Goal: Check status: Check status

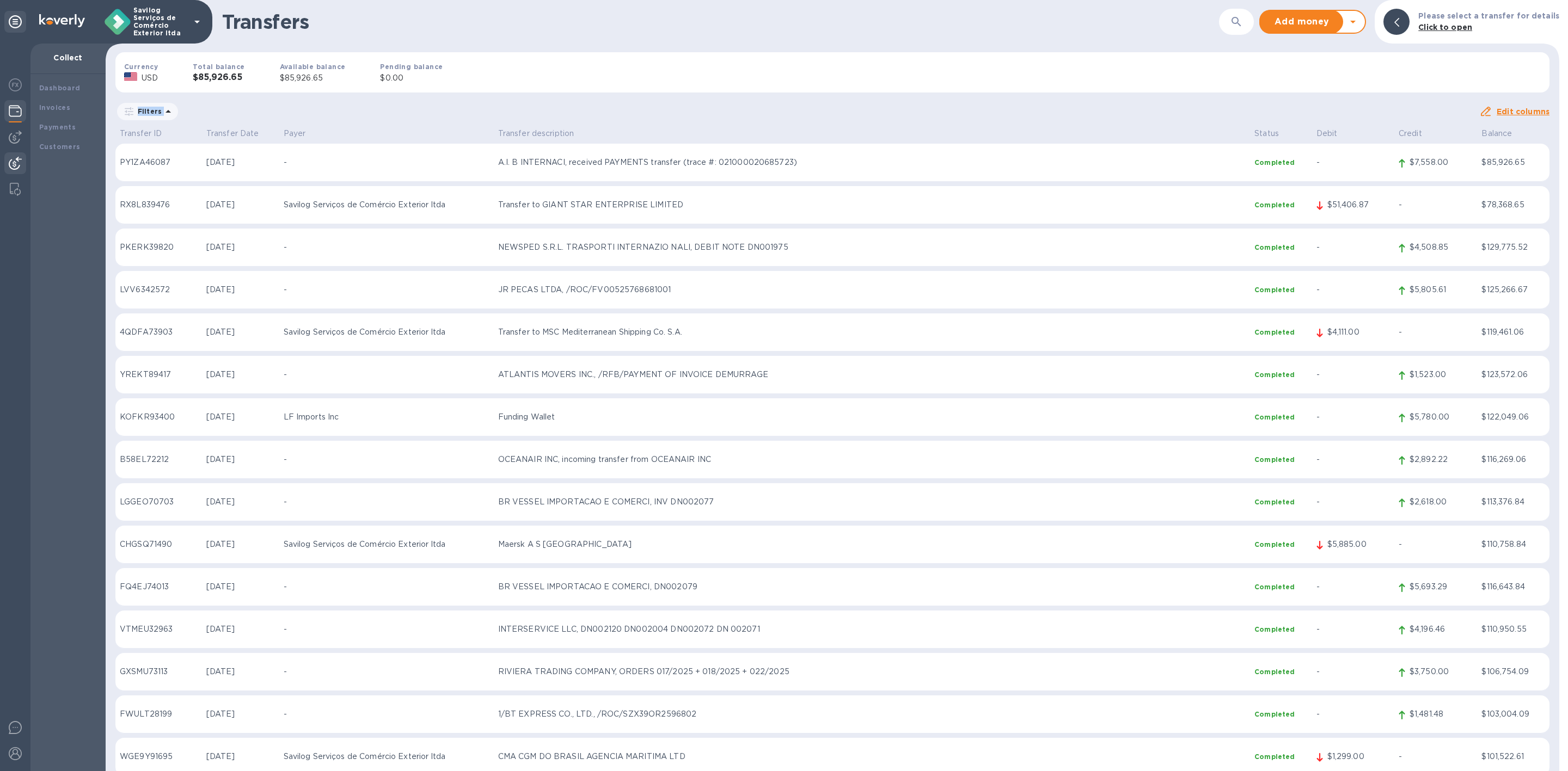
drag, startPoint x: 591, startPoint y: 101, endPoint x: 1036, endPoint y: 91, distance: 445.1
click at [1036, 91] on div "Transfers ​ Add money Withdraw money Please select a transfer for details Click…" at bounding box center [832, 385] width 1453 height 771
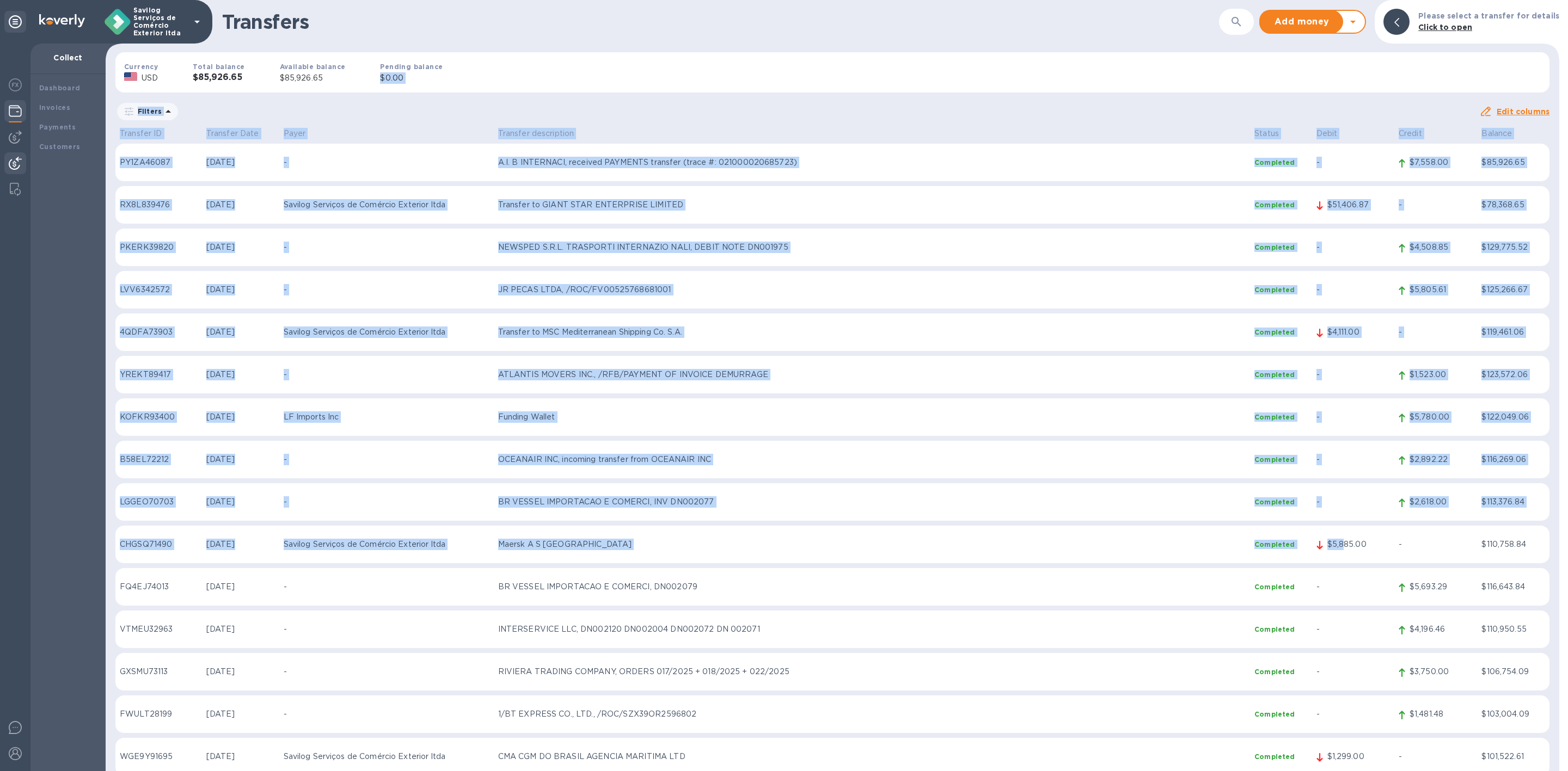
drag, startPoint x: 744, startPoint y: 54, endPoint x: 1142, endPoint y: 356, distance: 499.6
click at [1327, 531] on div "Transfers ​ Add money Withdraw money Please select a transfer for details Click…" at bounding box center [832, 385] width 1453 height 771
click at [843, 101] on div "Filters" at bounding box center [797, 111] width 1363 height 20
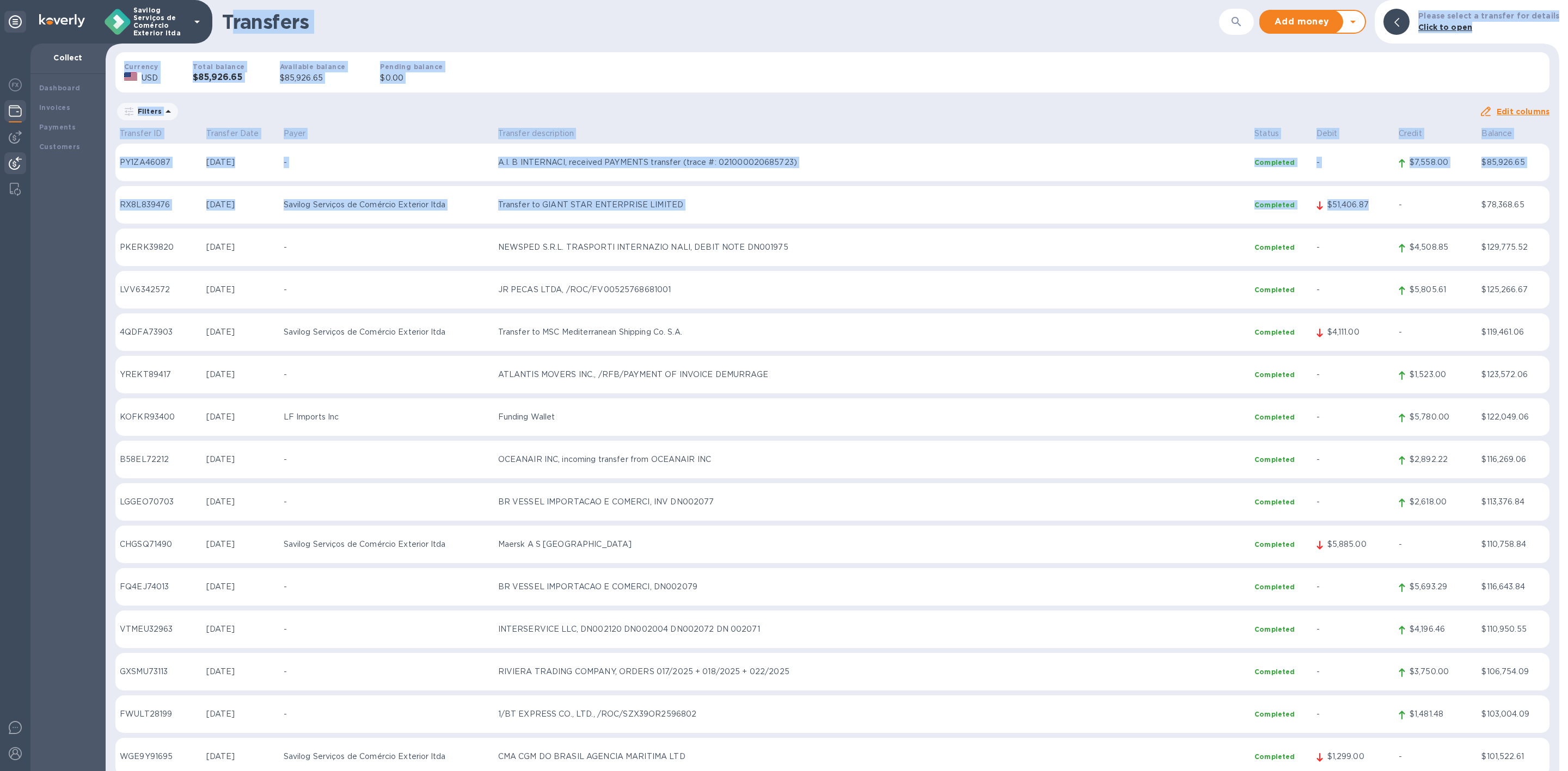
drag, startPoint x: 234, startPoint y: 3, endPoint x: 1318, endPoint y: 190, distance: 1100.0
click at [1379, 203] on div "Transfers ​ Add money Withdraw money Please select a transfer for details Click…" at bounding box center [832, 385] width 1453 height 771
click at [868, 58] on div "Currency USD Total balance $85,926.65 Available balance $85,926.65 Pending bala…" at bounding box center [832, 72] width 1451 height 58
click at [1114, 14] on h1 "Transfers" at bounding box center [721, 21] width 997 height 22
click at [1241, 36] on div "Transfers ​ Add money Withdraw money Please select a transfer for details Click…" at bounding box center [832, 21] width 1453 height 44
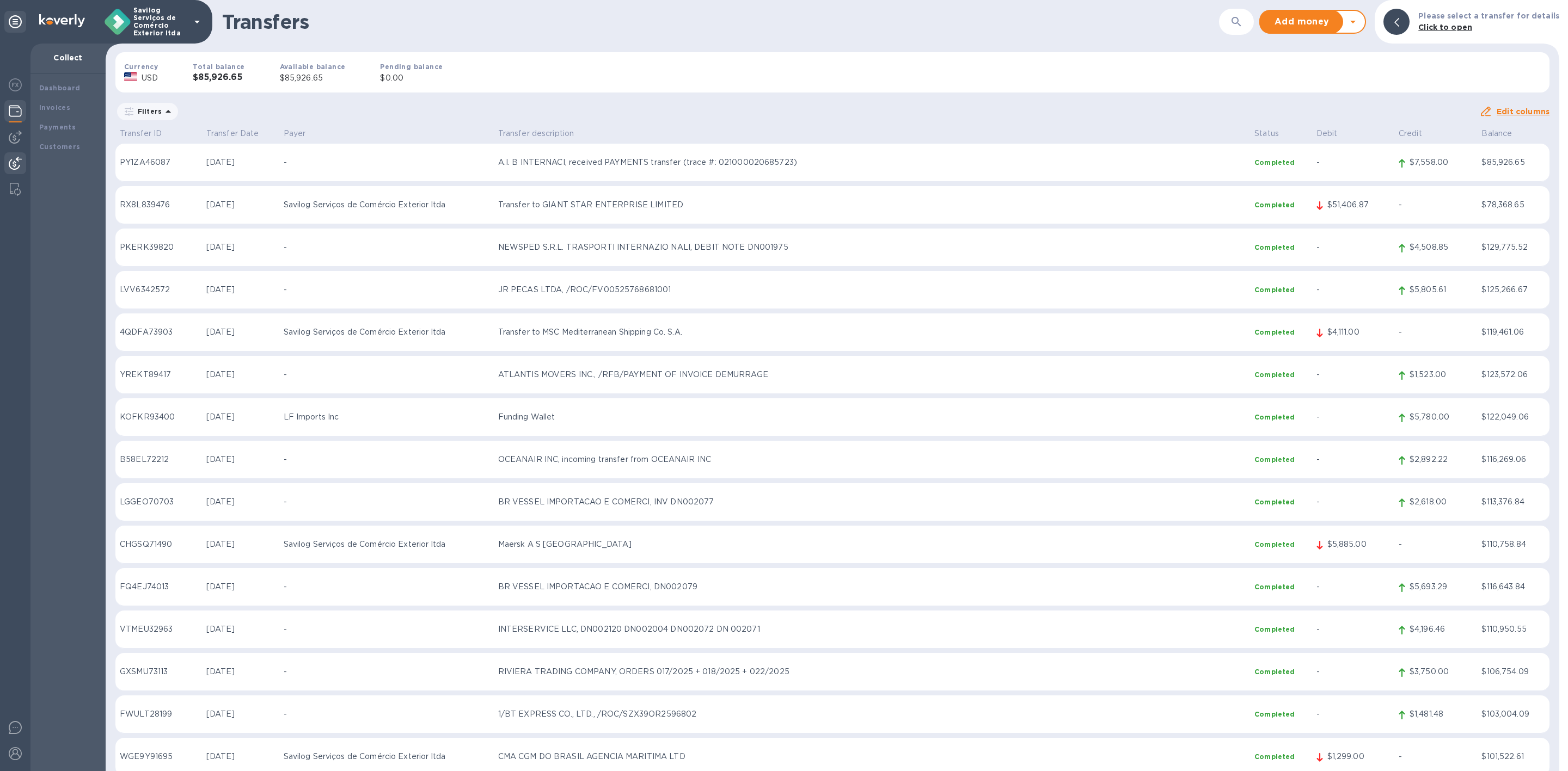
click at [1229, 50] on div "Currency USD Total balance $85,926.65 Available balance $85,926.65 Pending bala…" at bounding box center [832, 72] width 1451 height 58
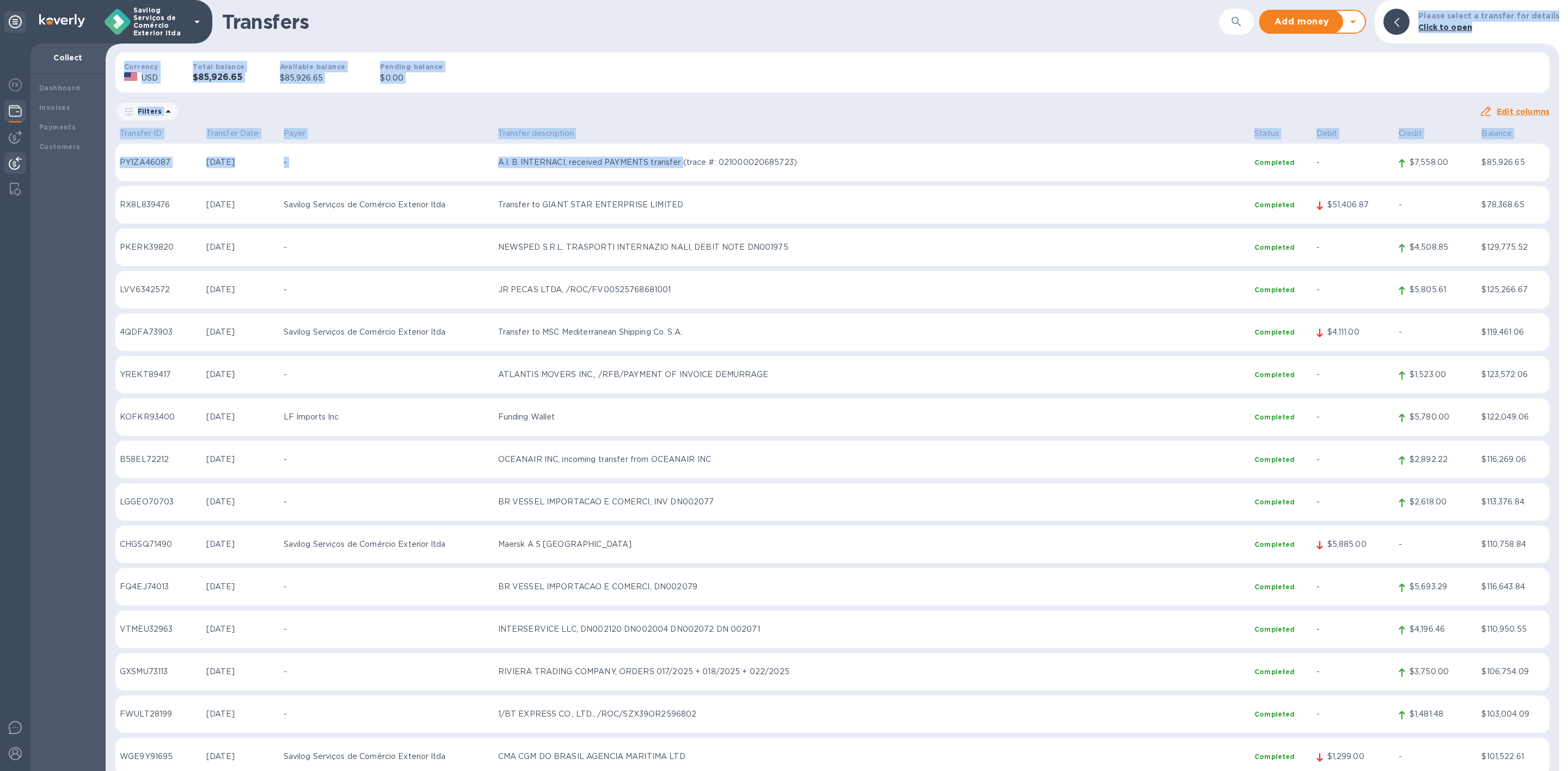
drag, startPoint x: 827, startPoint y: 14, endPoint x: 692, endPoint y: 186, distance: 218.7
click at [691, 181] on div "Transfers ​ Add money Withdraw money Please select a transfer for details Click…" at bounding box center [832, 385] width 1453 height 771
click at [699, 46] on div "Currency USD Total balance $85,926.65 Available balance $85,926.65 Pending bala…" at bounding box center [832, 72] width 1451 height 58
click at [620, 59] on div "Currency USD Total balance $85,926.65 Available balance $85,926.65 Pending bala…" at bounding box center [832, 72] width 1451 height 58
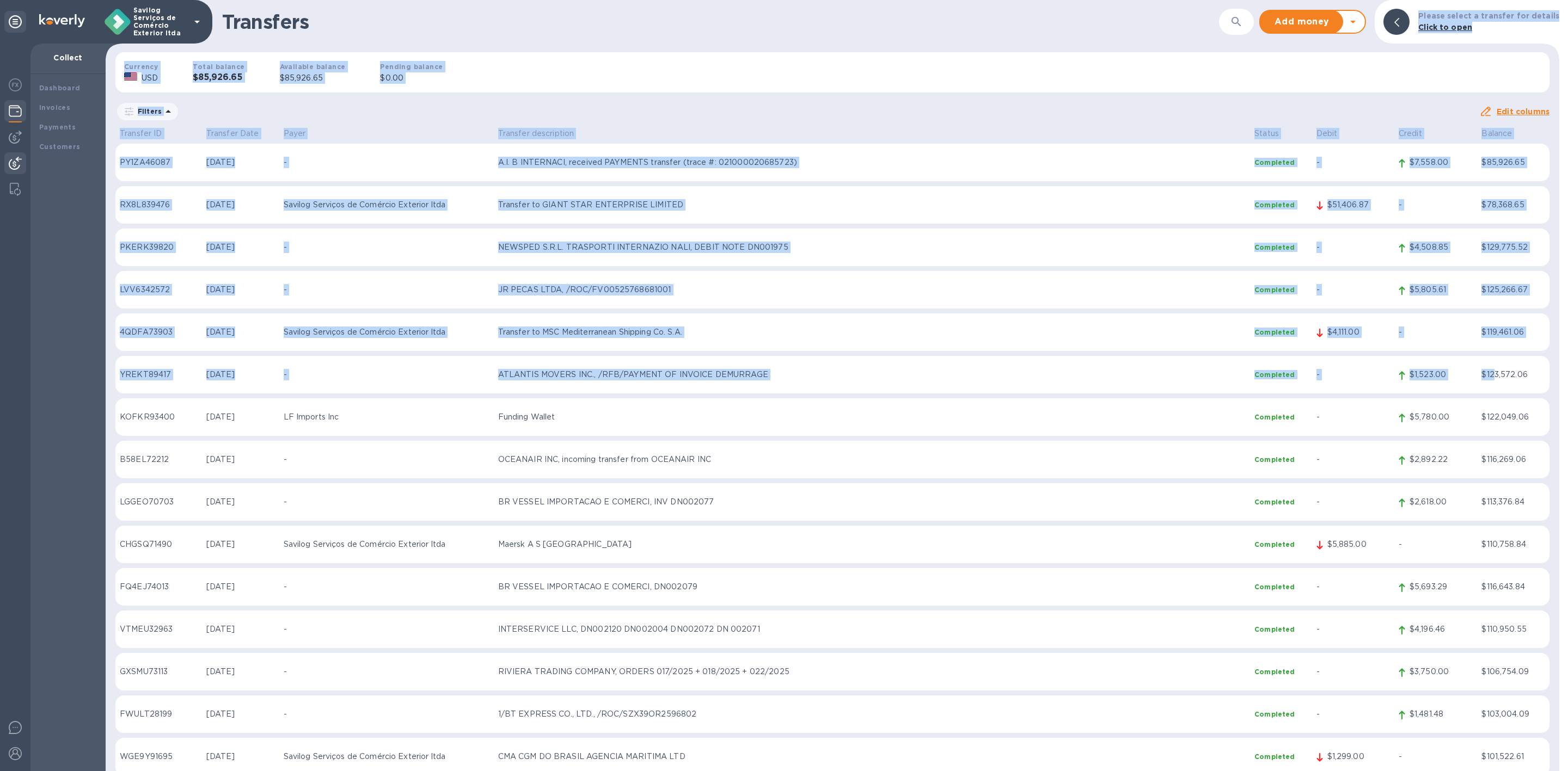
drag, startPoint x: 564, startPoint y: 24, endPoint x: 1436, endPoint y: 303, distance: 915.5
click at [1490, 369] on div "Transfers ​ Add money Withdraw money Please select a transfer for details Click…" at bounding box center [832, 385] width 1453 height 771
click at [1024, 63] on div "Currency USD Total balance $85,926.65 Available balance $85,926.65 Pending bala…" at bounding box center [832, 72] width 1451 height 58
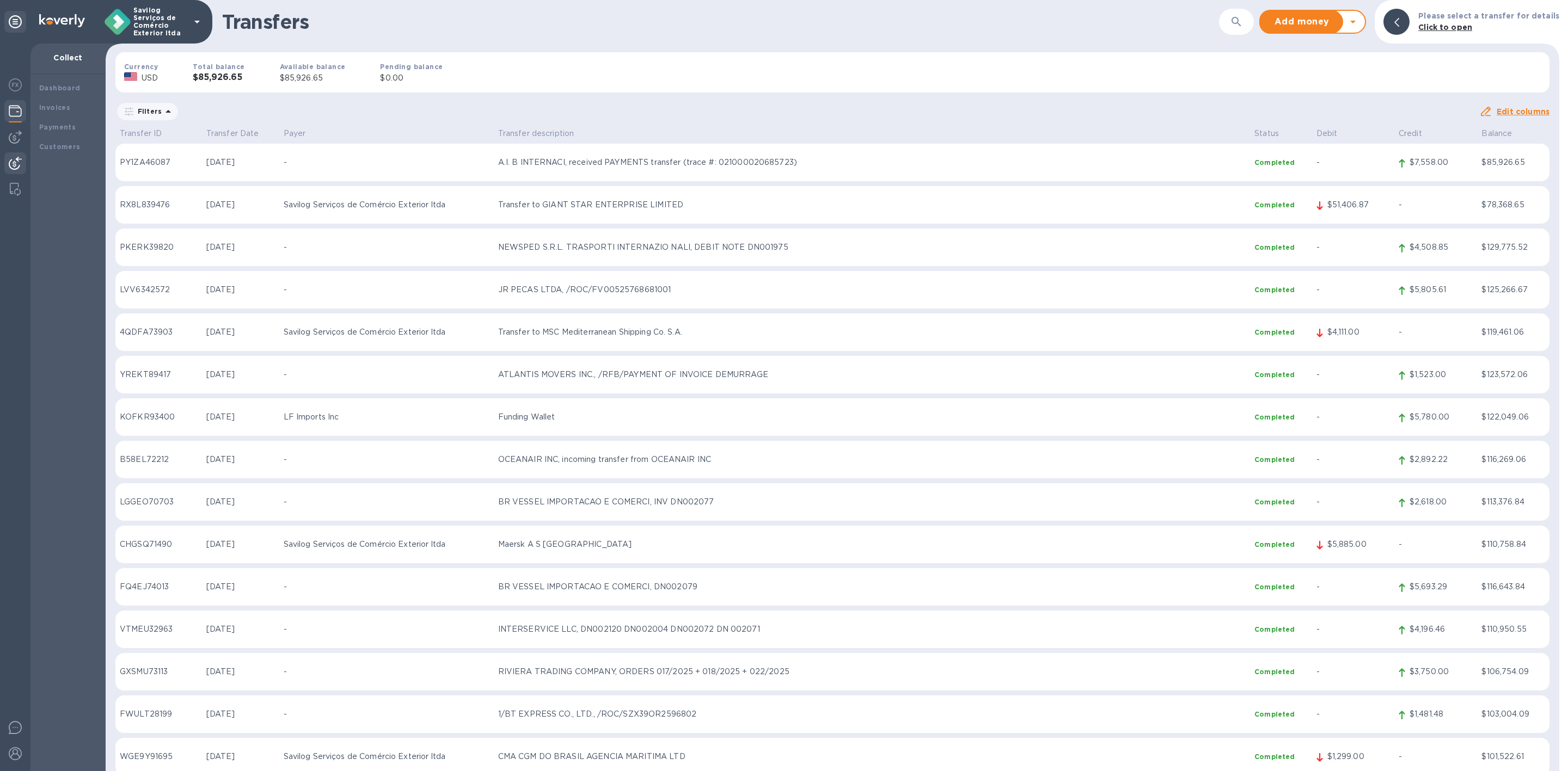
drag, startPoint x: 1026, startPoint y: 118, endPoint x: 623, endPoint y: 83, distance: 404.5
click at [1019, 116] on div "Filters" at bounding box center [797, 111] width 1363 height 20
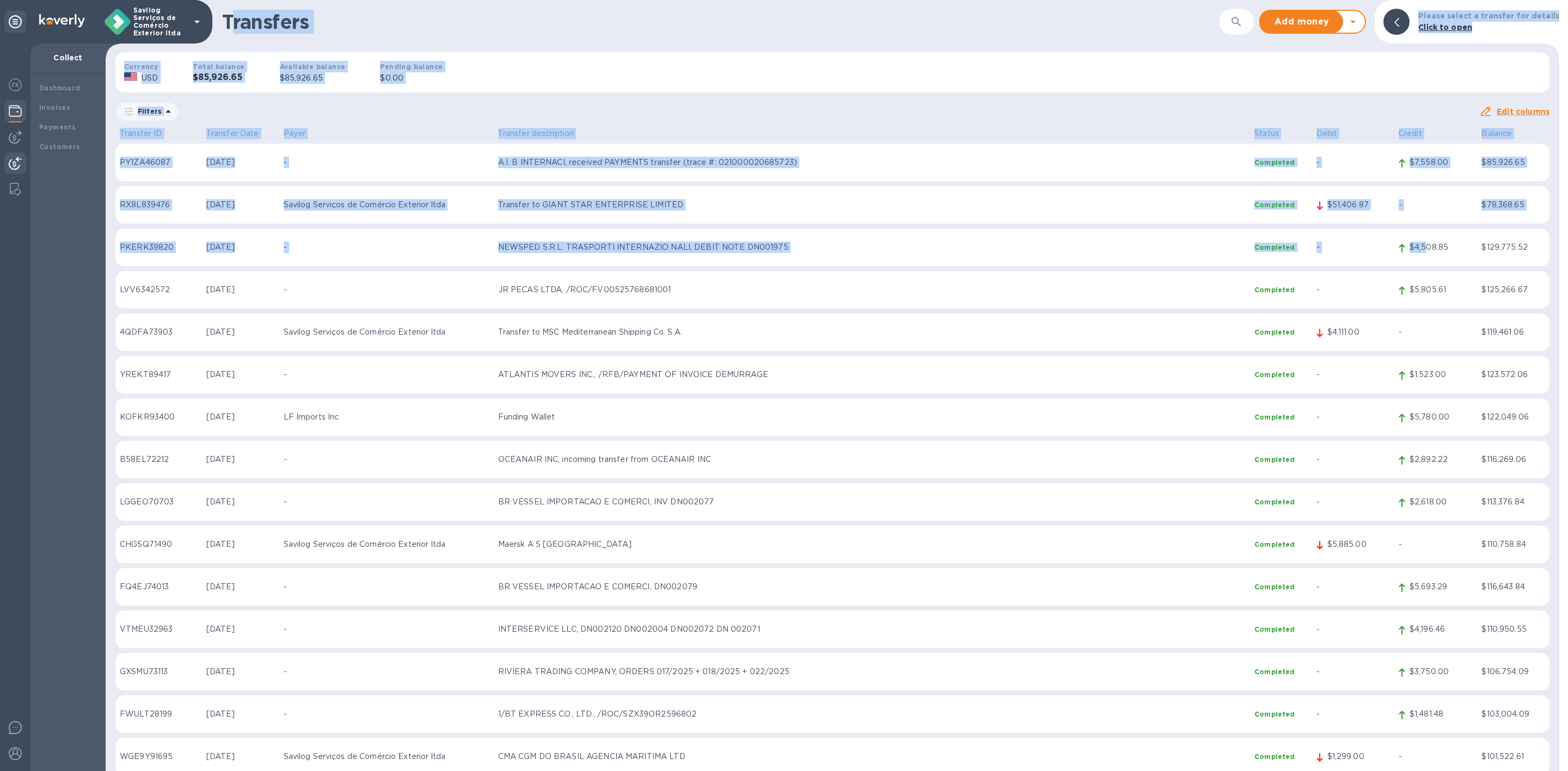
drag, startPoint x: 289, startPoint y: 20, endPoint x: 1425, endPoint y: 247, distance: 1158.5
click at [1425, 247] on div "Transfers ​ Add money Withdraw money Please select a transfer for details Click…" at bounding box center [832, 385] width 1453 height 771
click at [728, 36] on div "Transfers ​ Add money Withdraw money Please select a transfer for details Click…" at bounding box center [832, 21] width 1453 height 44
click at [477, 36] on div "Transfers ​ Add money Withdraw money Please select a transfer for details Click…" at bounding box center [832, 21] width 1453 height 44
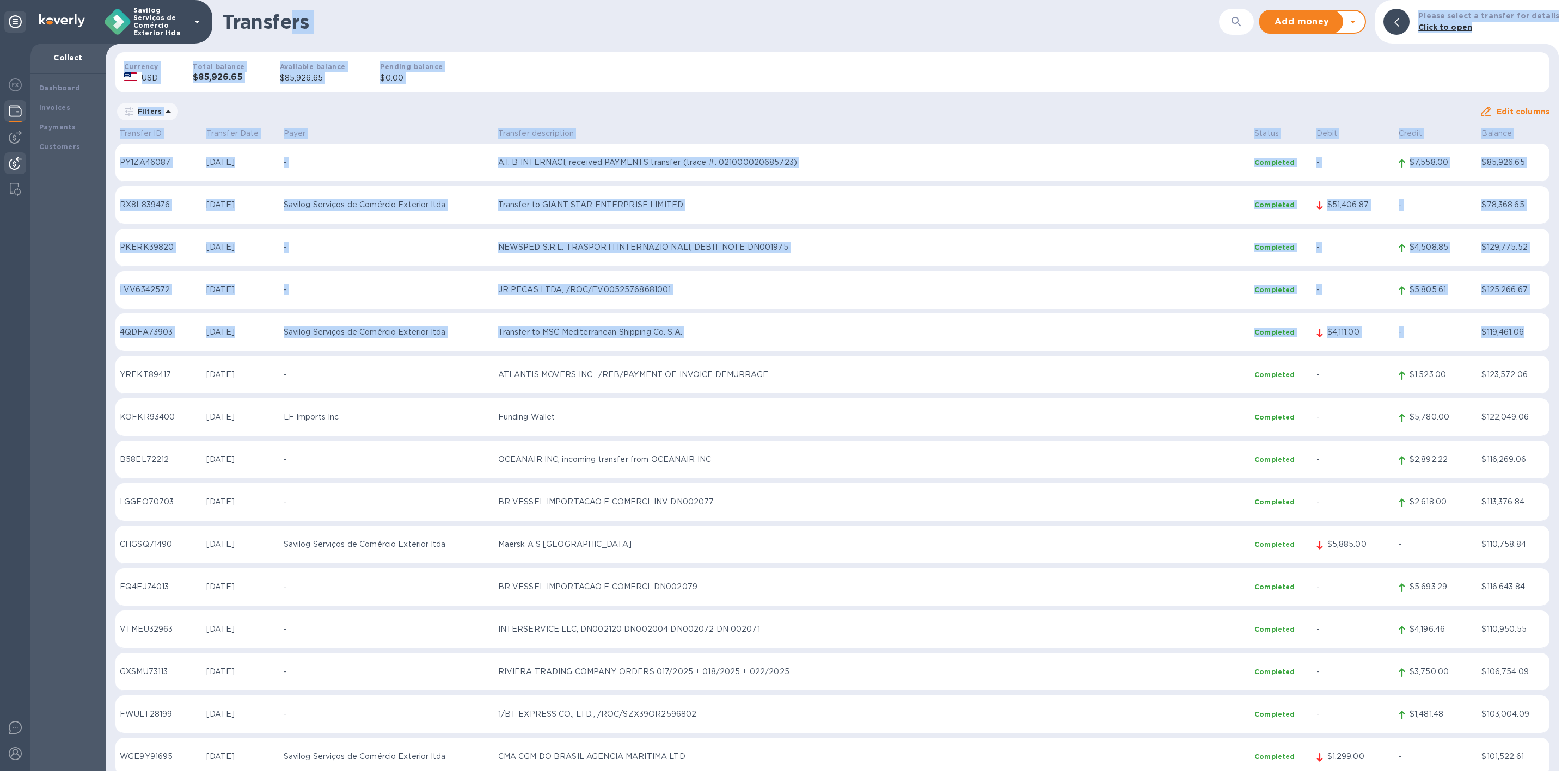
drag, startPoint x: 288, startPoint y: 11, endPoint x: 1462, endPoint y: 349, distance: 1221.7
click at [1470, 353] on div "Transfers ​ Add money Withdraw money Please select a transfer for details Click…" at bounding box center [832, 385] width 1453 height 771
click at [715, 58] on div "Currency USD Total balance $85,926.65 Available balance $85,926.65 Pending bala…" at bounding box center [832, 72] width 1451 height 58
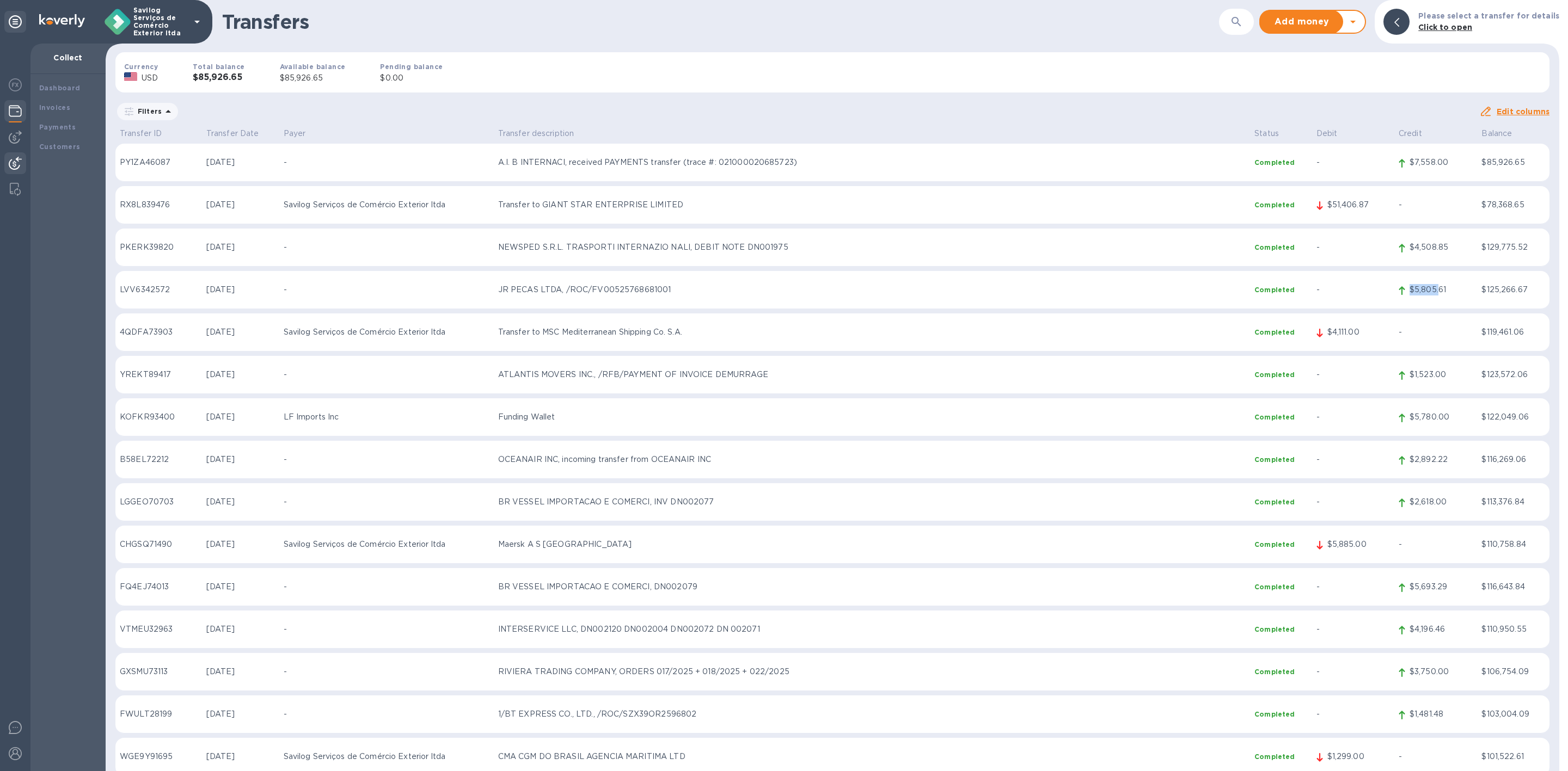
drag, startPoint x: 1388, startPoint y: 290, endPoint x: 1434, endPoint y: 289, distance: 46.0
click at [1434, 289] on tr "LVV6342572 [DATE] - JR PECAS LTDA, /ROC/FV00525768681001 Completed - $5,805.61 …" at bounding box center [832, 289] width 1433 height 38
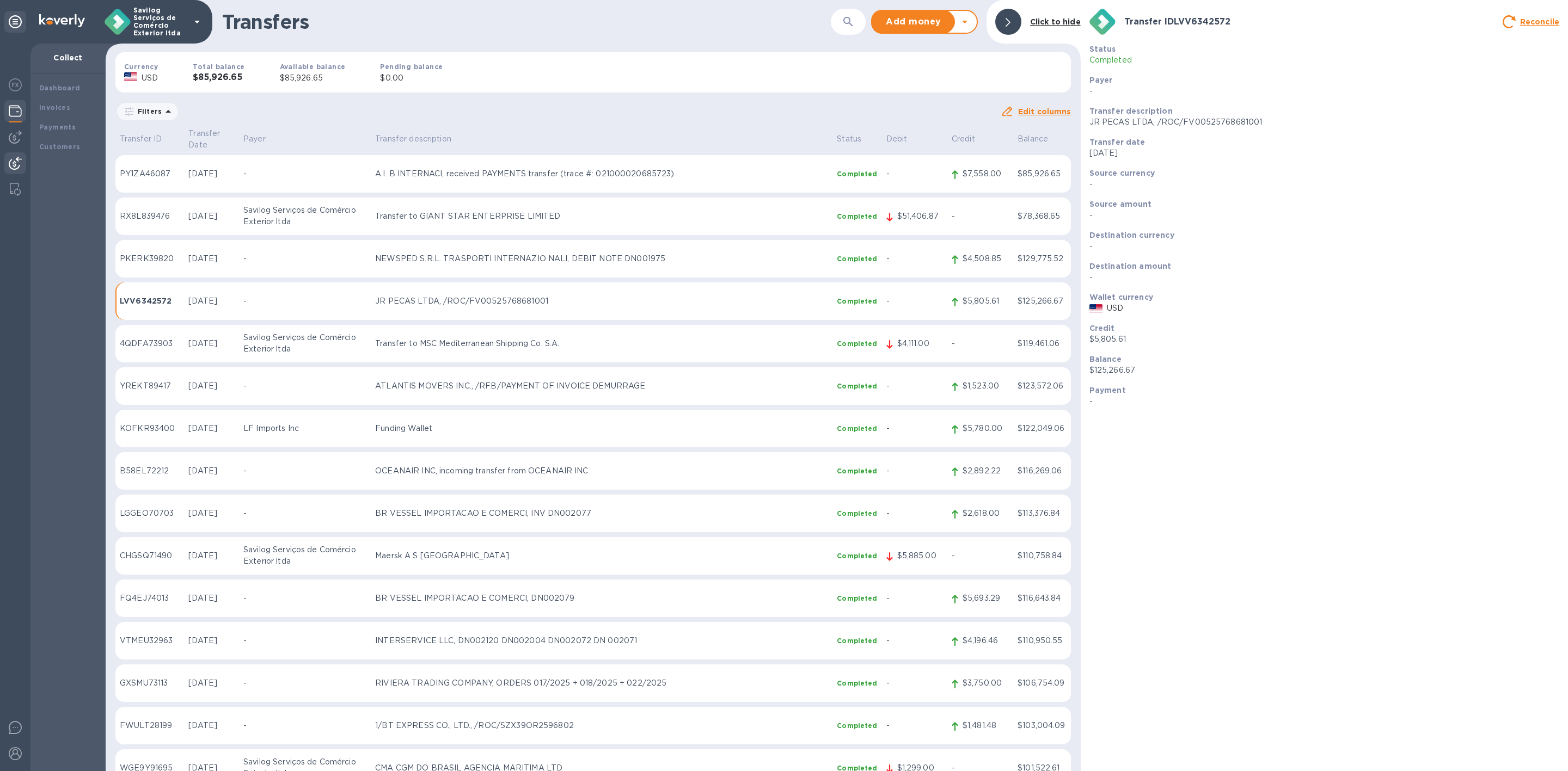
click at [1040, 21] on b "Click to hide" at bounding box center [1055, 21] width 51 height 9
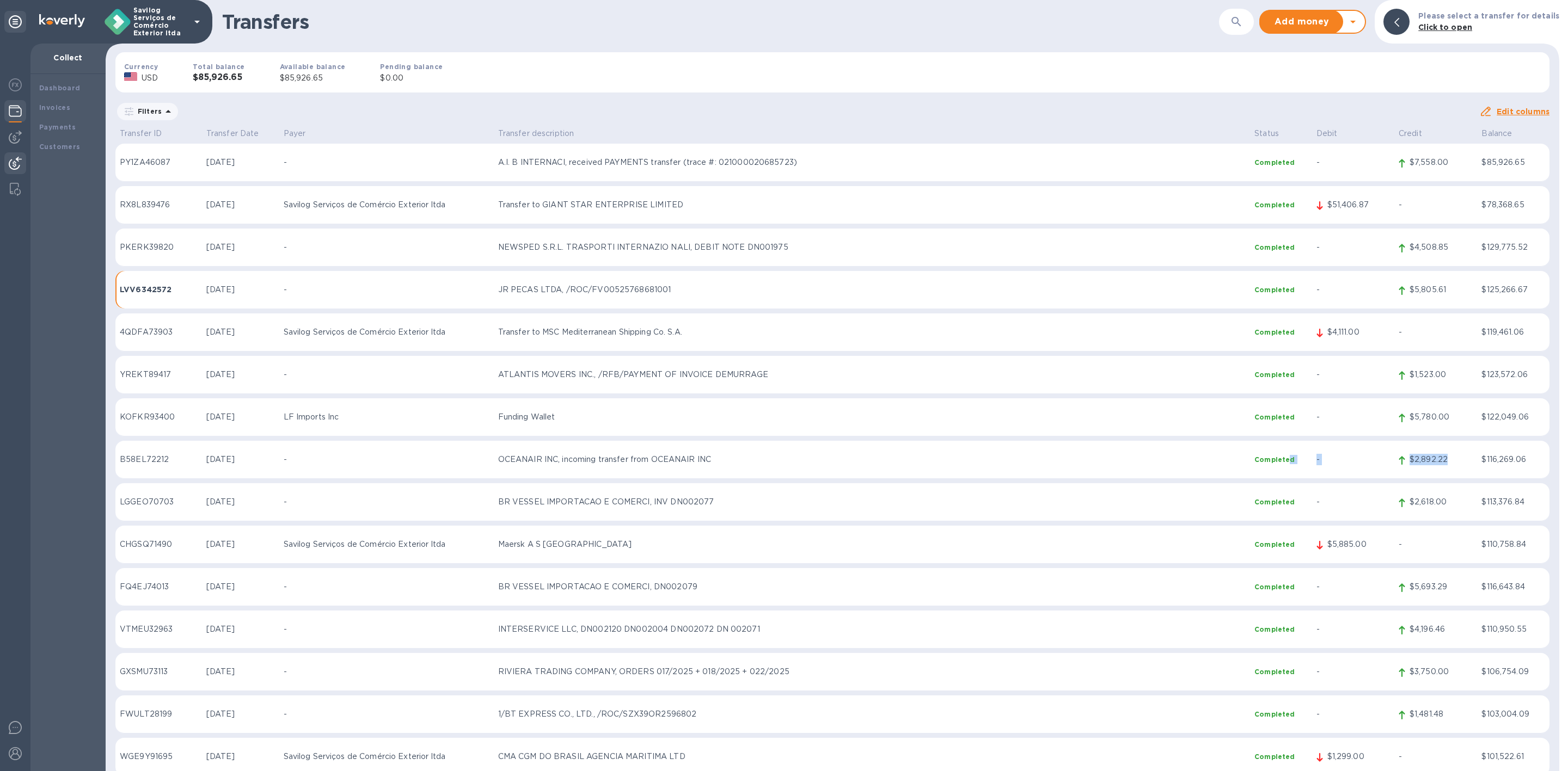
drag, startPoint x: 1452, startPoint y: 460, endPoint x: 1287, endPoint y: 459, distance: 165.0
click at [1287, 459] on tr "B58EL72212 [DATE] - OCEANAIR INC, incoming transfer from OCEANAIR INC Completed…" at bounding box center [832, 459] width 1433 height 38
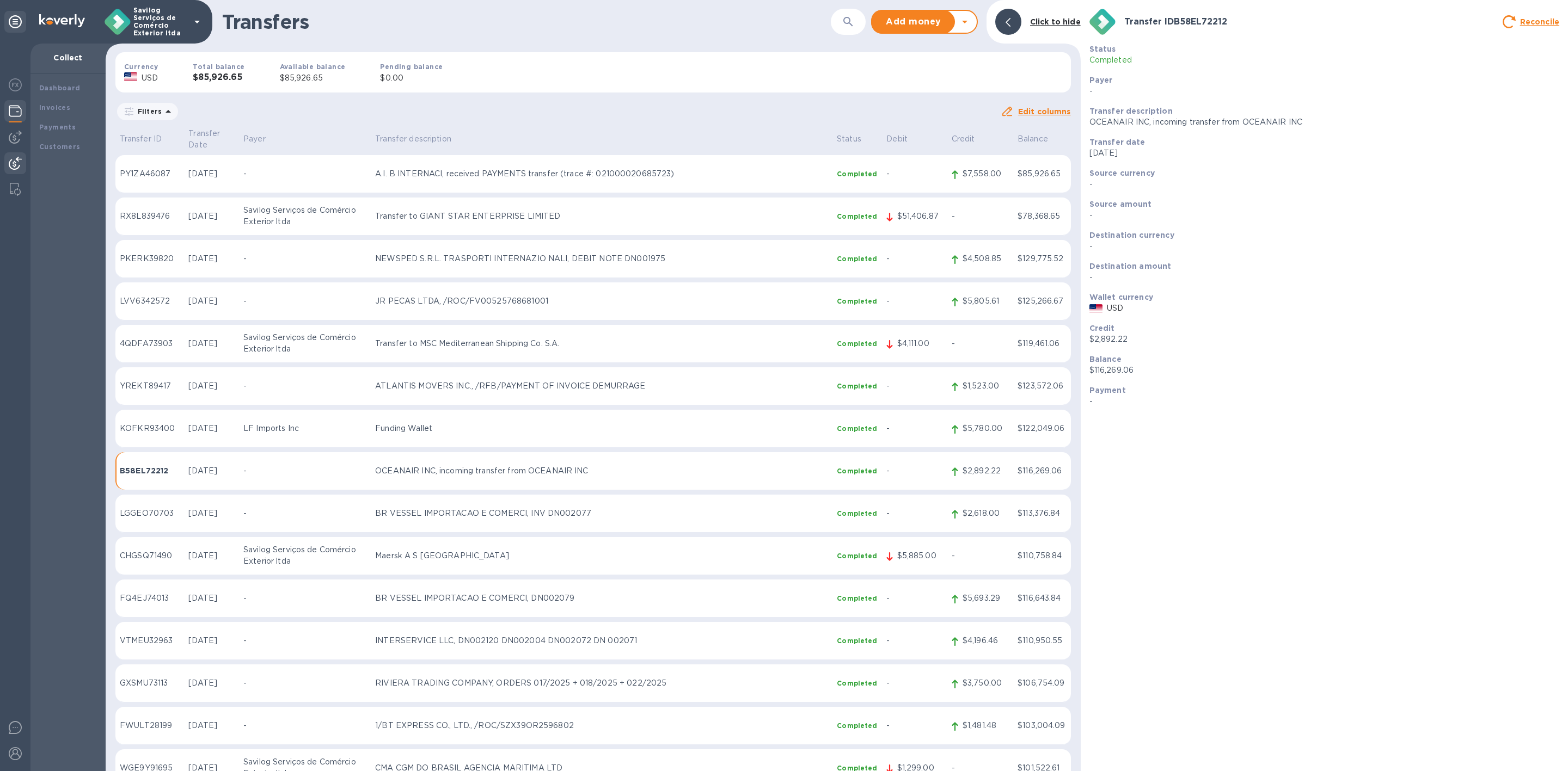
click at [1039, 13] on div "Click to hide" at bounding box center [1055, 21] width 59 height 20
